Goal: Information Seeking & Learning: Learn about a topic

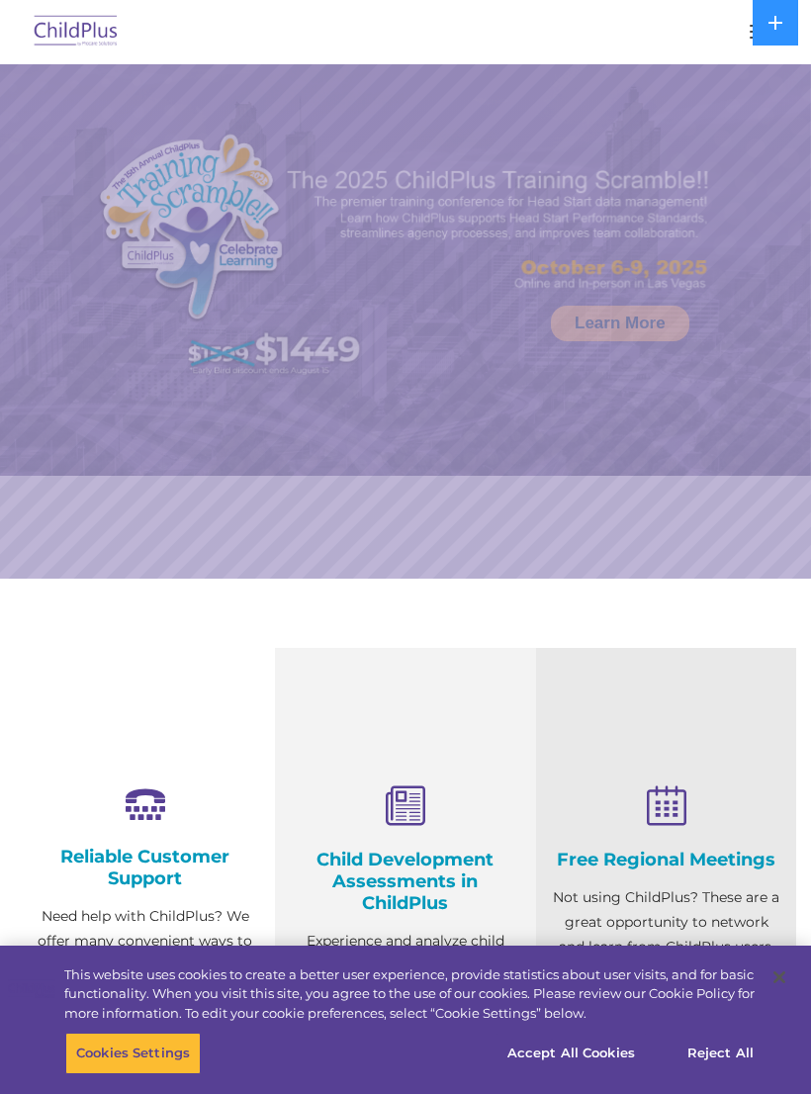
select select "MEDIUM"
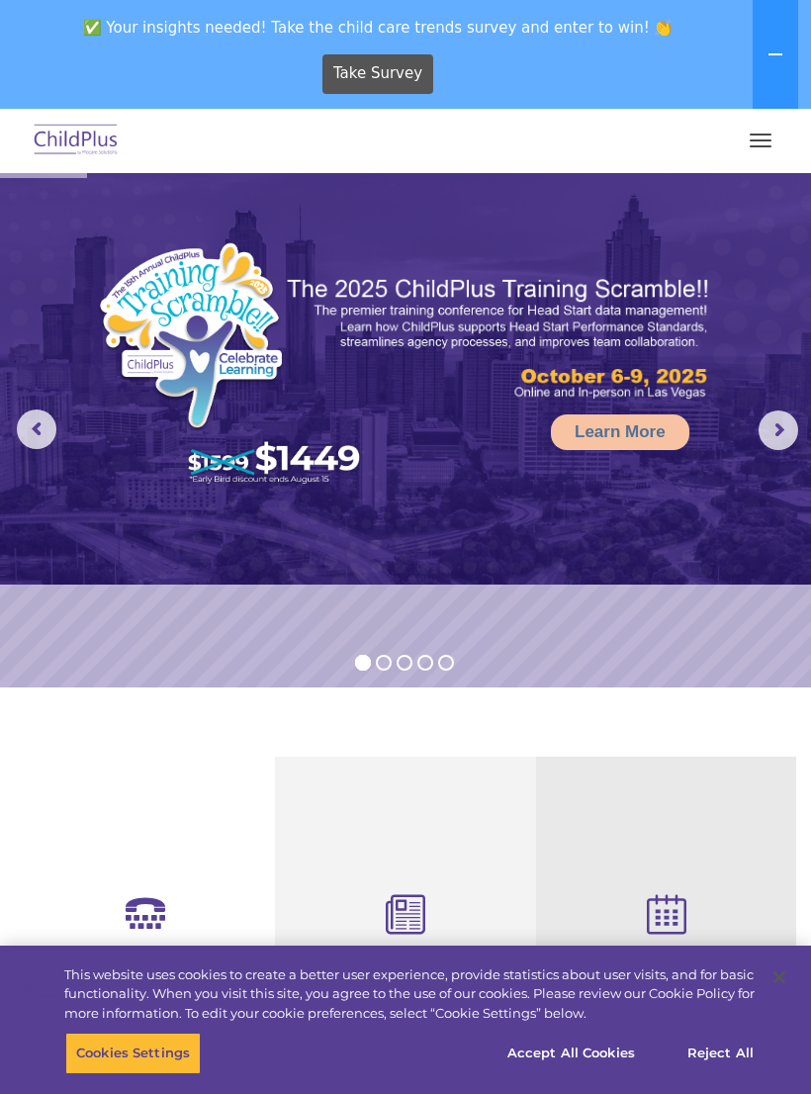
click at [65, 135] on img at bounding box center [76, 141] width 93 height 46
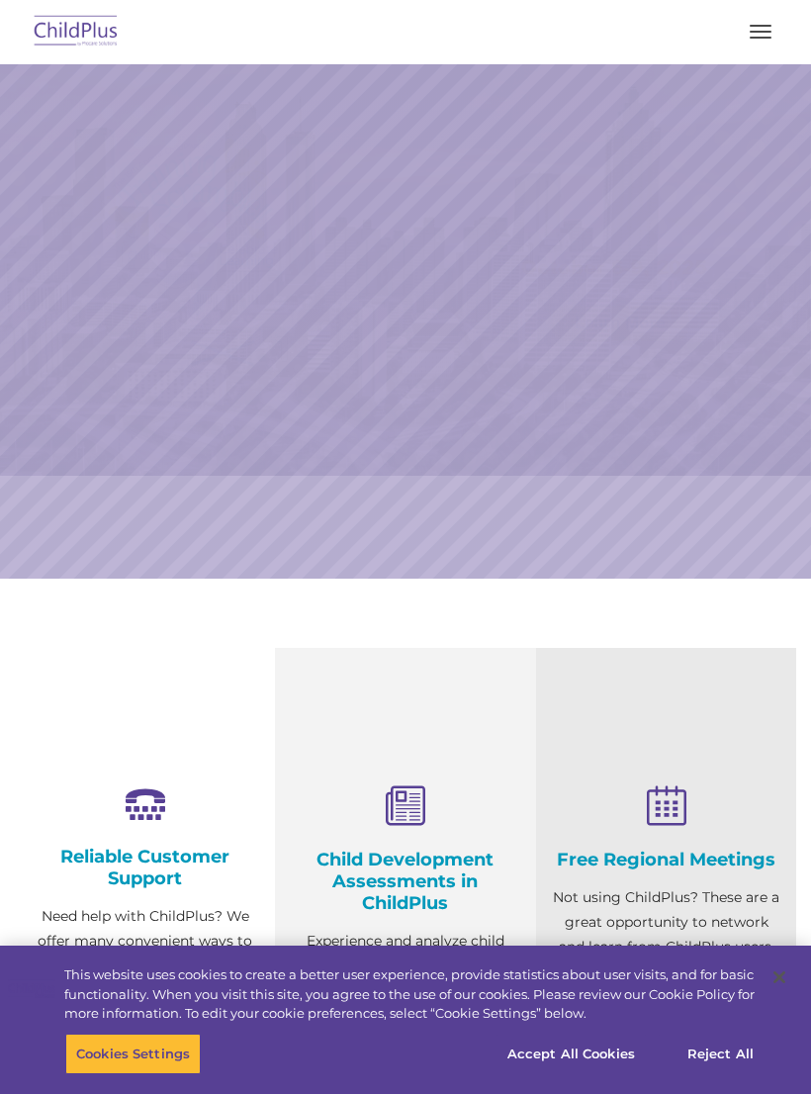
scroll to position [6, 0]
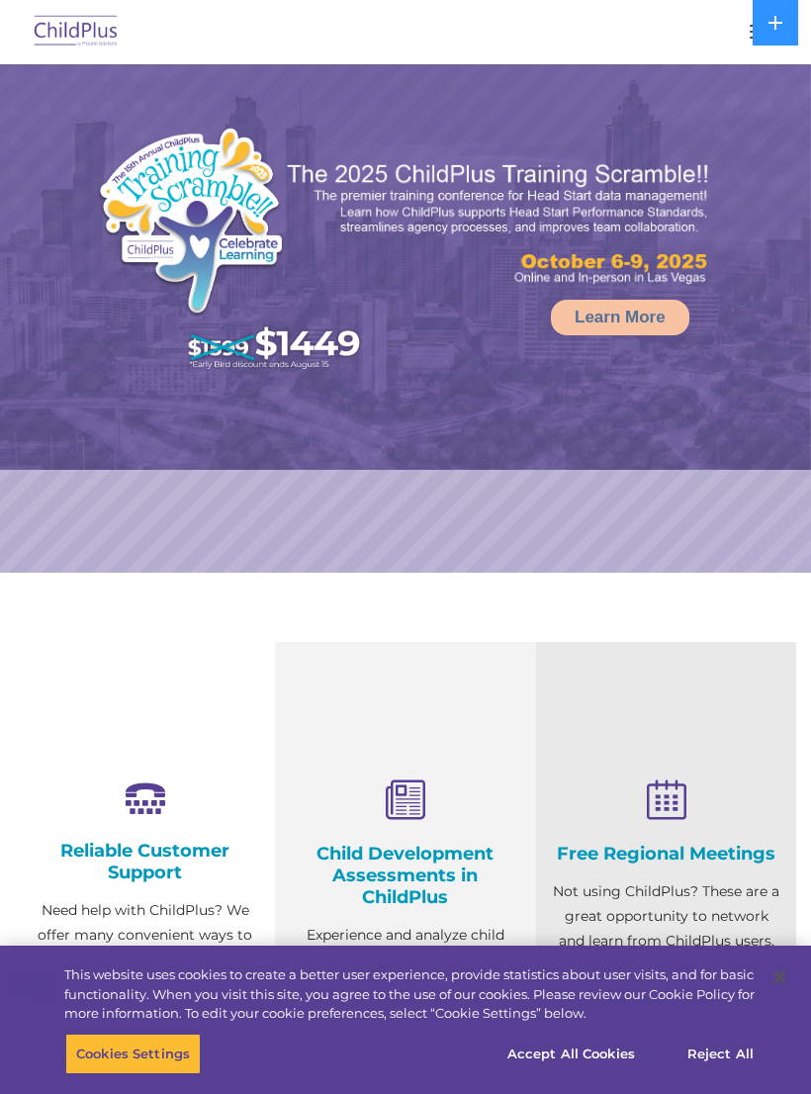
select select "MEDIUM"
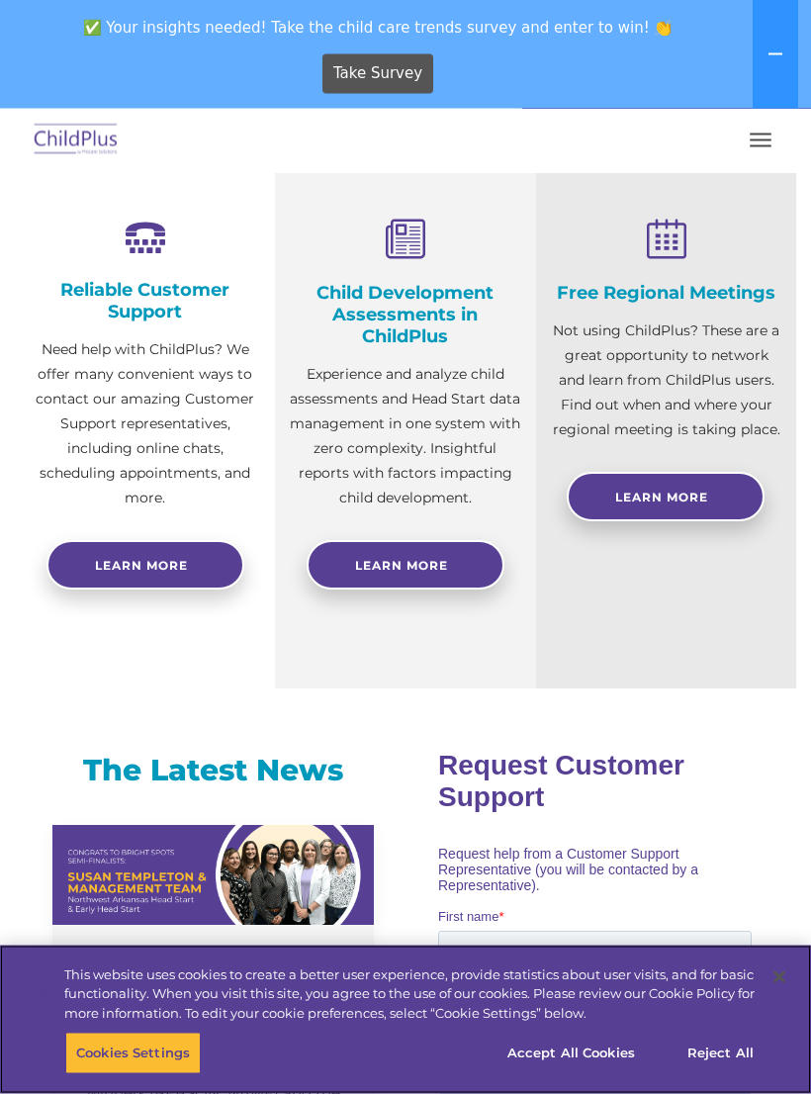
scroll to position [676, 0]
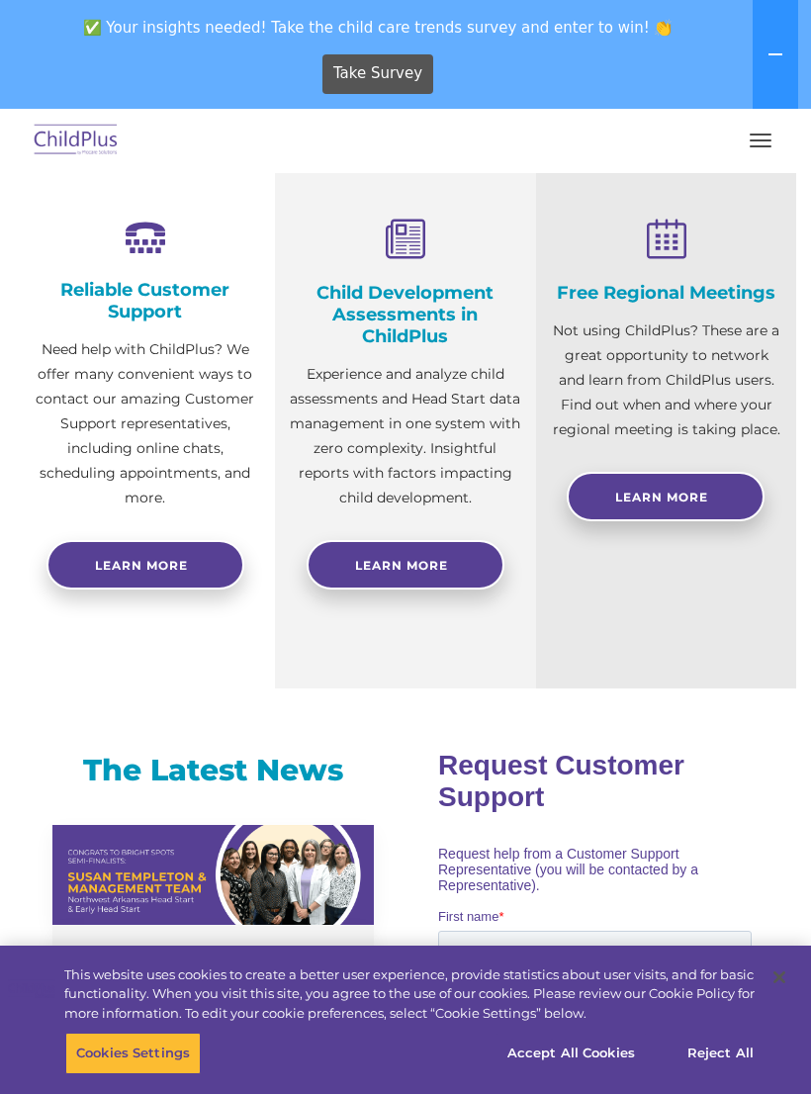
click at [380, 441] on p "Experience and analyze child assessments and Head Start data management in one …" at bounding box center [405, 436] width 230 height 148
click at [377, 569] on span "Learn More" at bounding box center [401, 565] width 93 height 15
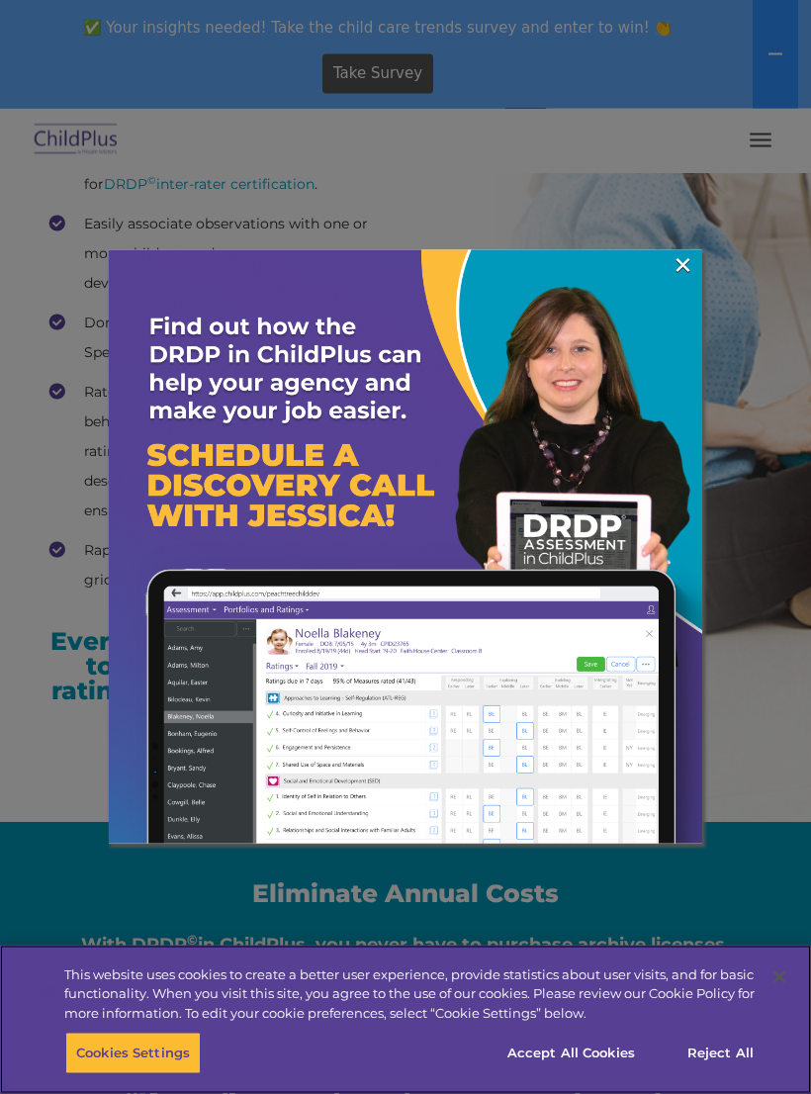
scroll to position [3549, 0]
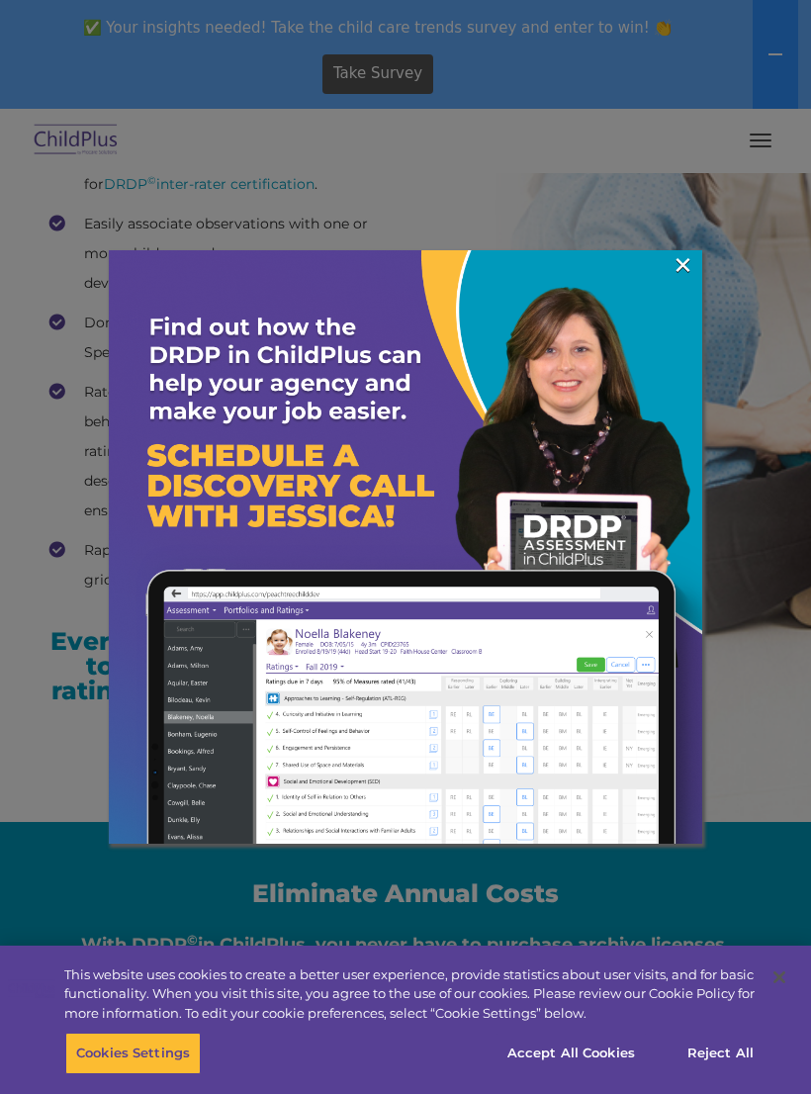
click at [679, 256] on link "×" at bounding box center [683, 265] width 23 height 20
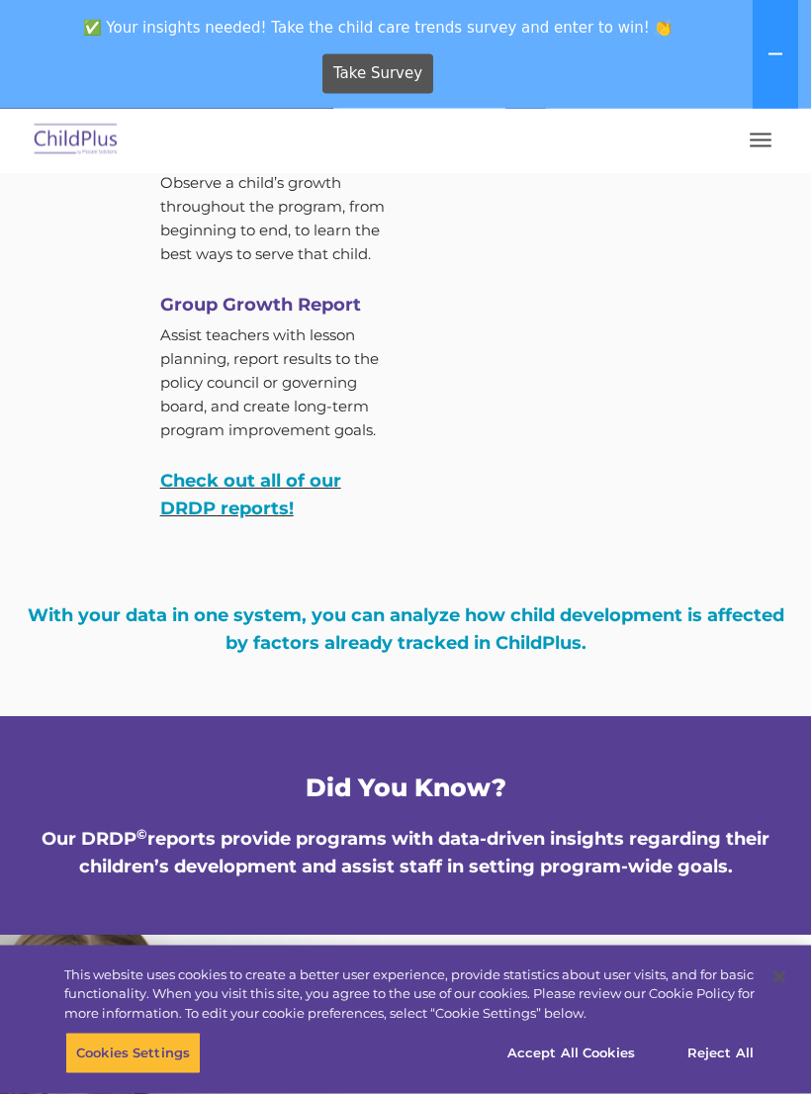
scroll to position [7634, 0]
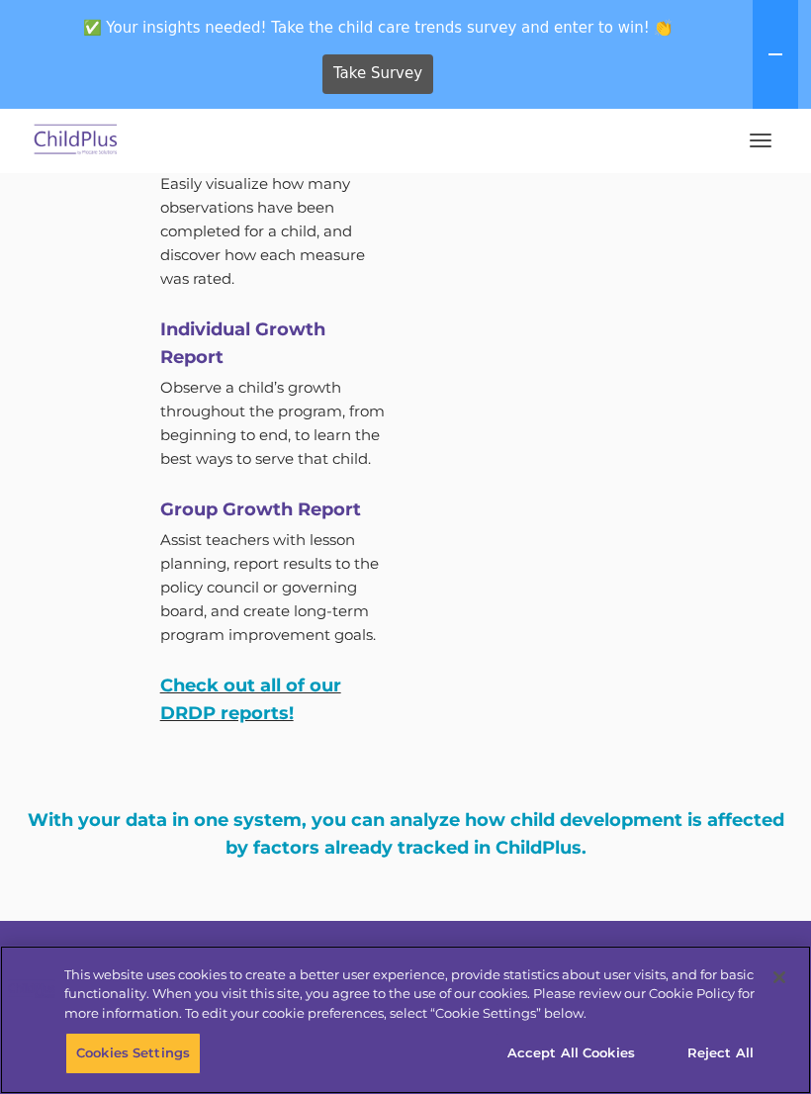
click at [539, 1055] on button "Accept All Cookies" at bounding box center [570, 1054] width 149 height 42
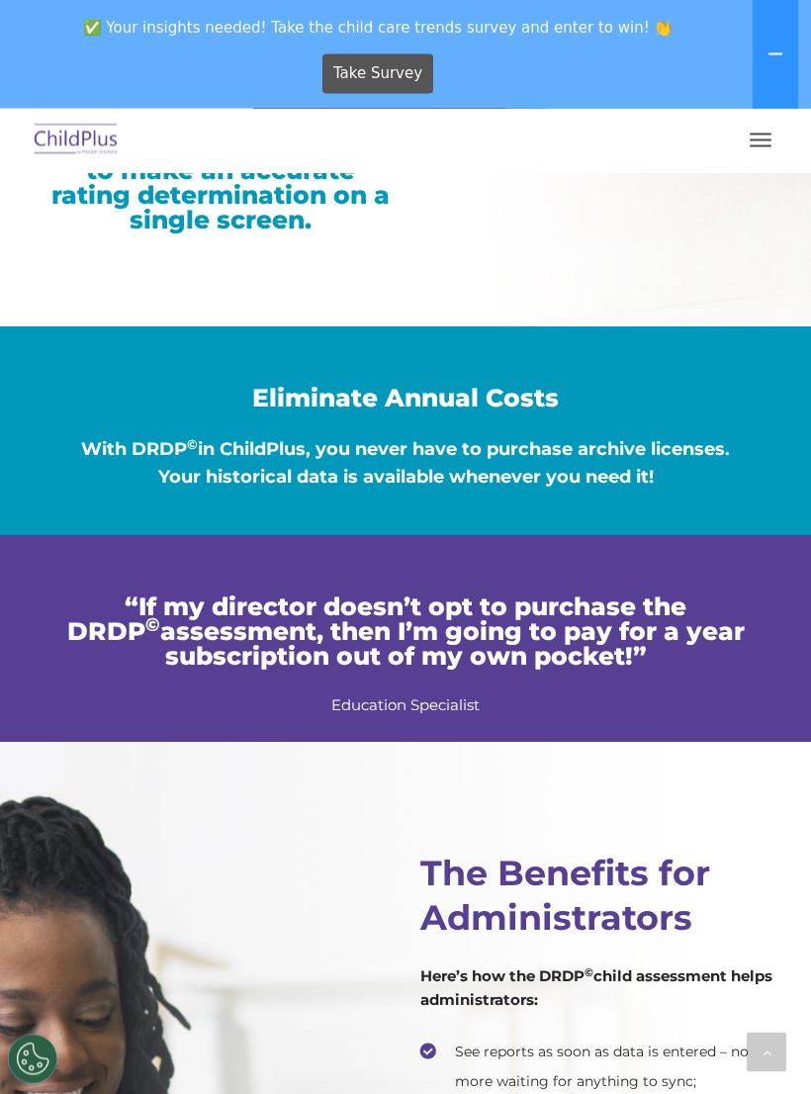
scroll to position [3961, 0]
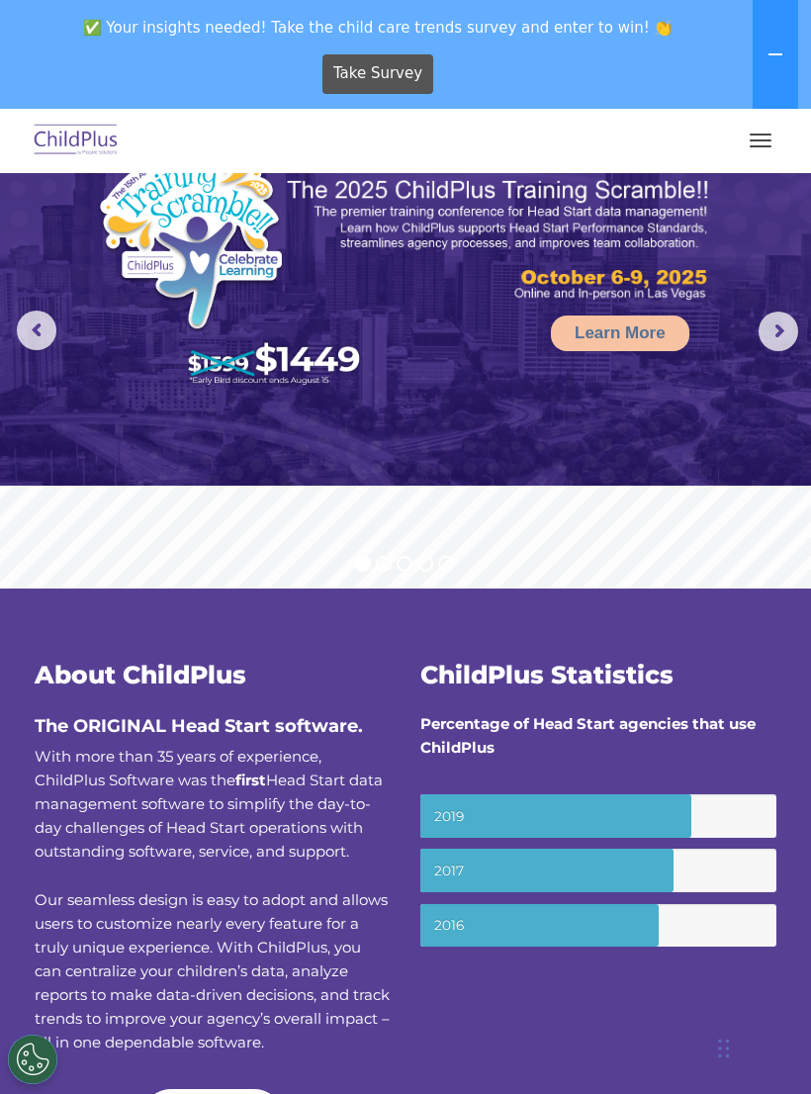
click at [759, 146] on span "button" at bounding box center [761, 146] width 22 height 2
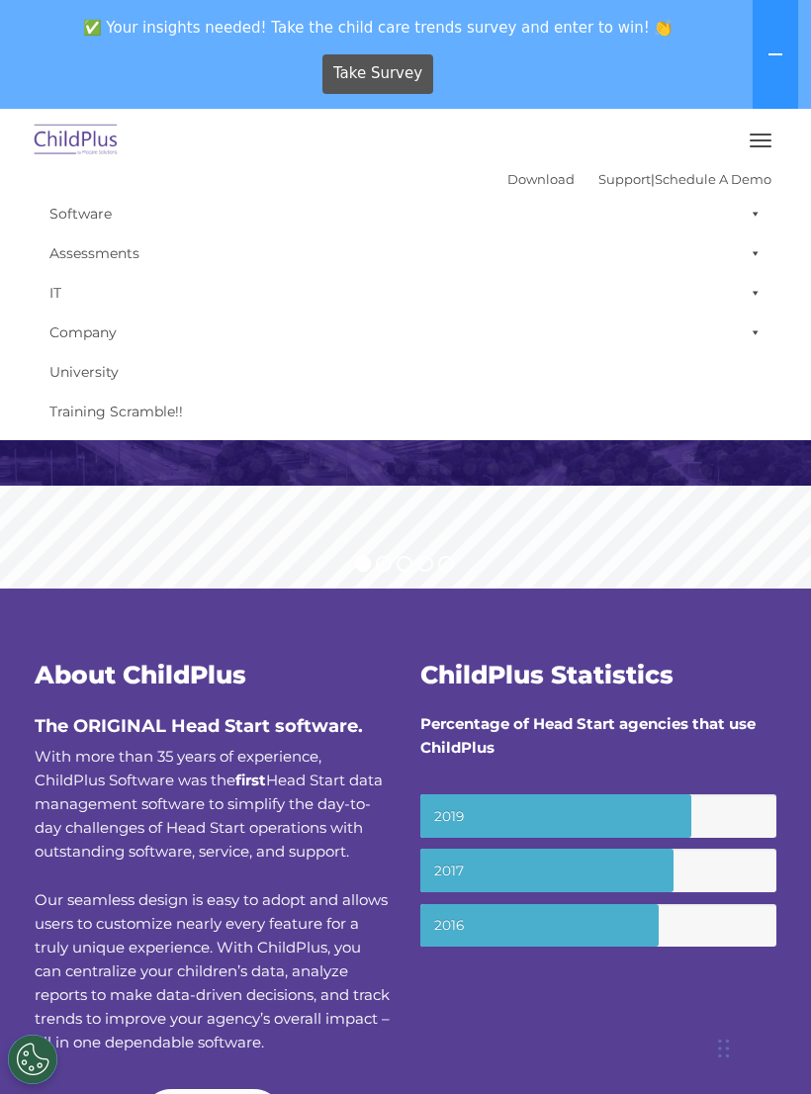
click at [73, 155] on img at bounding box center [76, 141] width 93 height 46
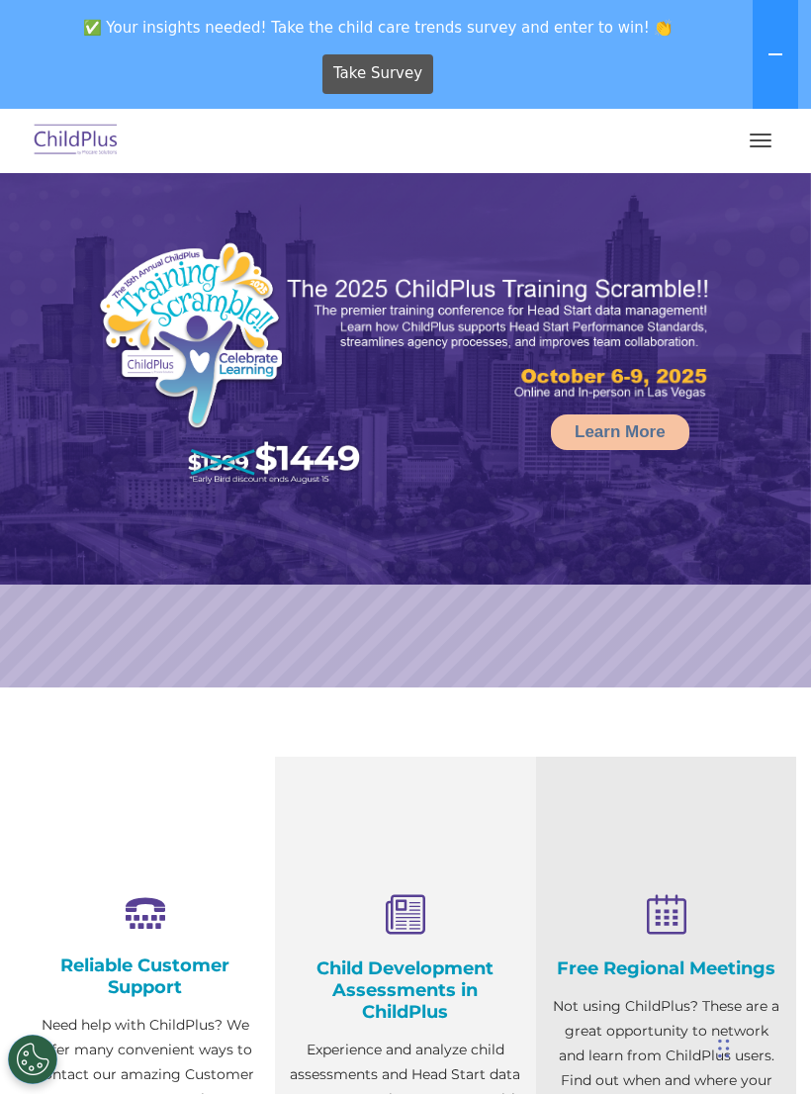
select select "MEDIUM"
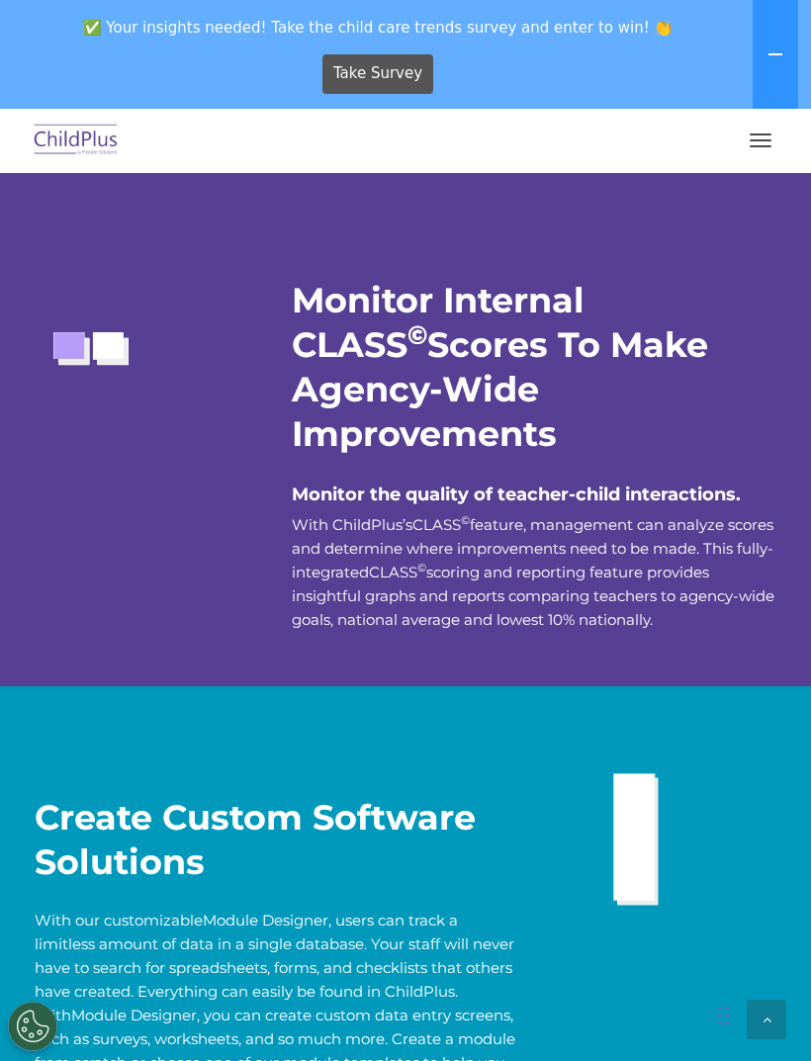
scroll to position [3999, 0]
